Goal: Check status: Check status

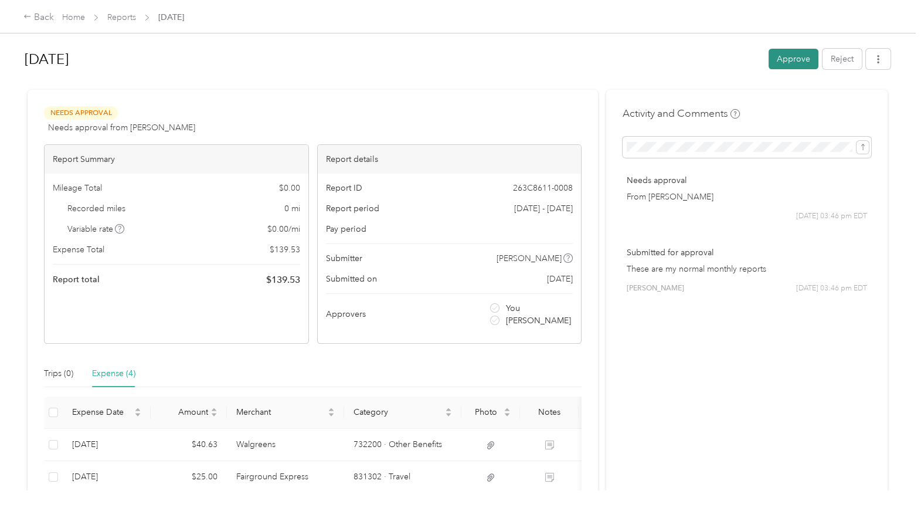
click at [794, 59] on button "Approve" at bounding box center [794, 59] width 50 height 21
